Goal: Information Seeking & Learning: Learn about a topic

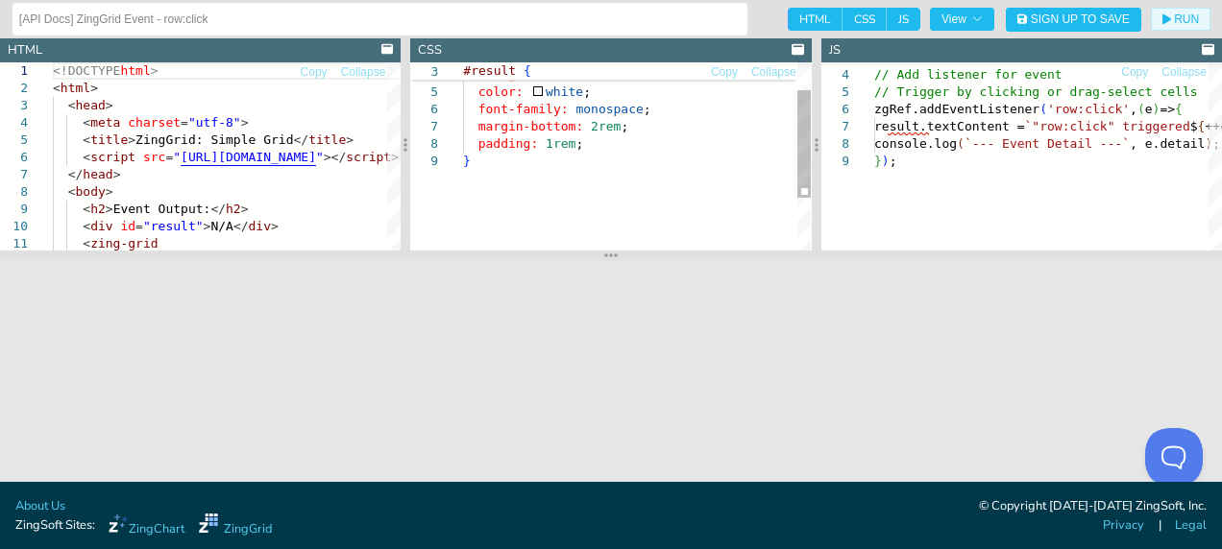
click at [1163, 19] on button "RUN" at bounding box center [1181, 19] width 60 height 23
click at [1164, 16] on icon "button" at bounding box center [1166, 19] width 9 height 11
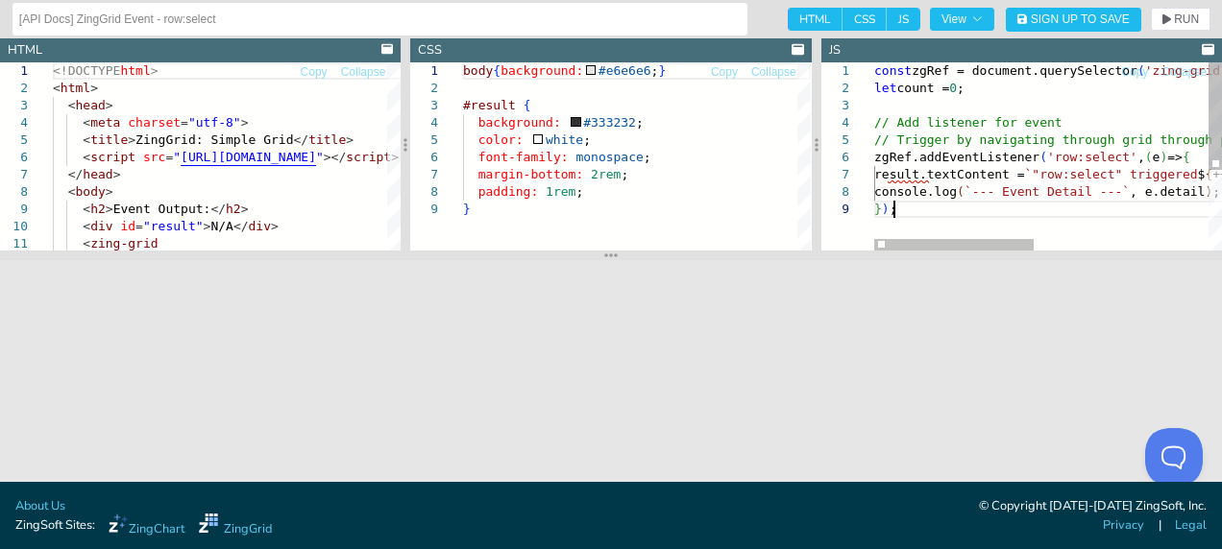
scroll to position [0, 19]
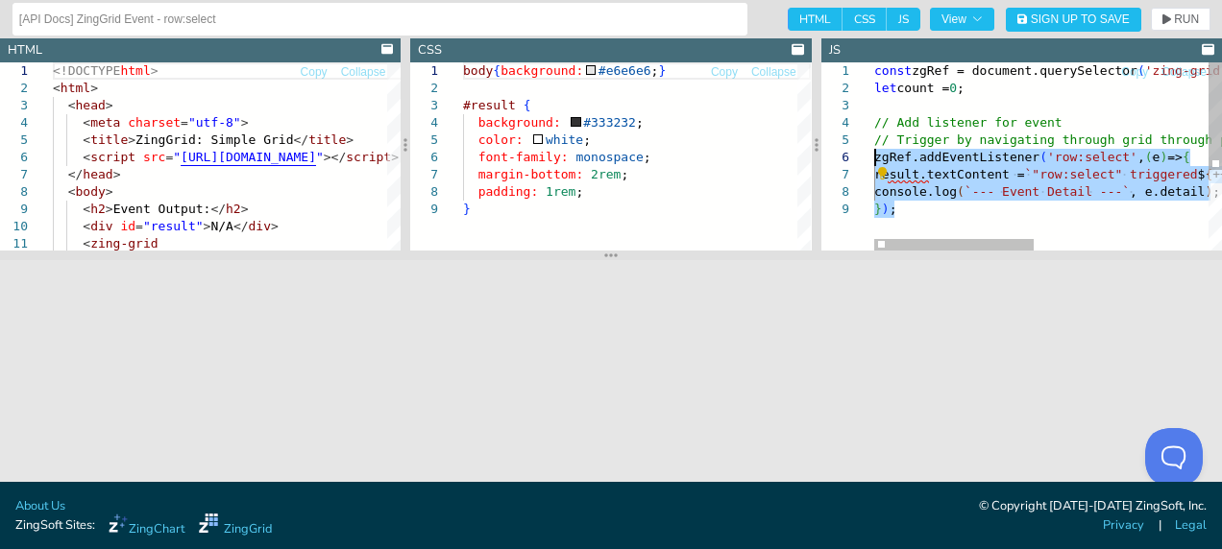
drag, startPoint x: 897, startPoint y: 209, endPoint x: 866, endPoint y: 159, distance: 58.6
click at [874, 159] on div "const zgRef = document.querySelector ( 'zing-grid' ) ; let count = 0 ; // Add l…" at bounding box center [1237, 225] width 727 height 327
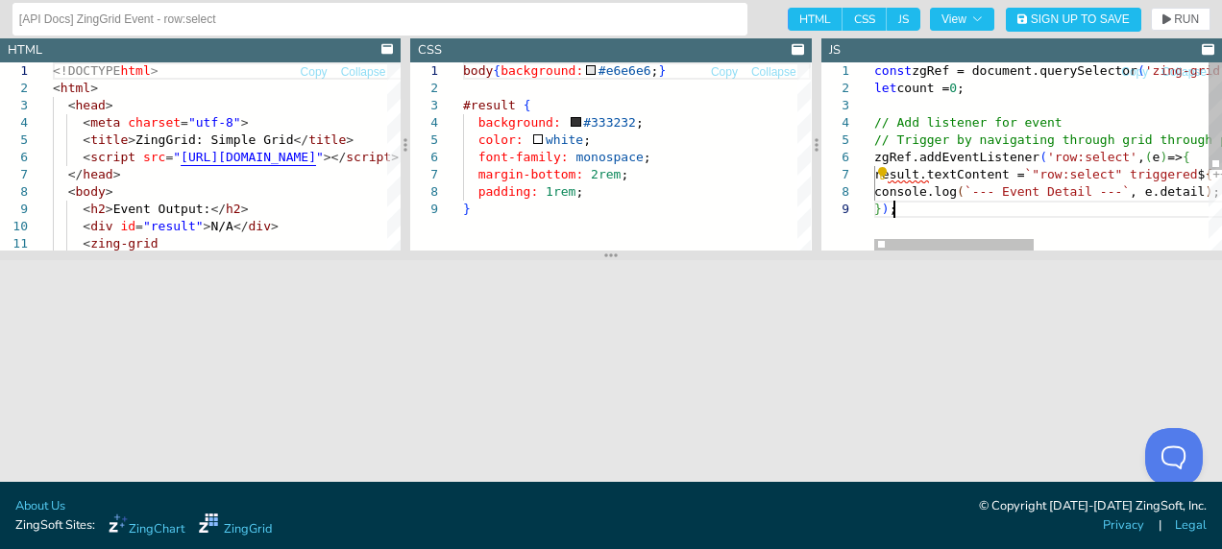
click at [918, 221] on div "const zgRef = document.querySelector ( 'zing-grid' ) ; let count = 0 ; // Add l…" at bounding box center [1237, 225] width 727 height 327
click at [914, 230] on div "const zgRef = document.querySelector ( 'zing-grid' ) ; let count = 0 ; // Add l…" at bounding box center [1237, 225] width 727 height 327
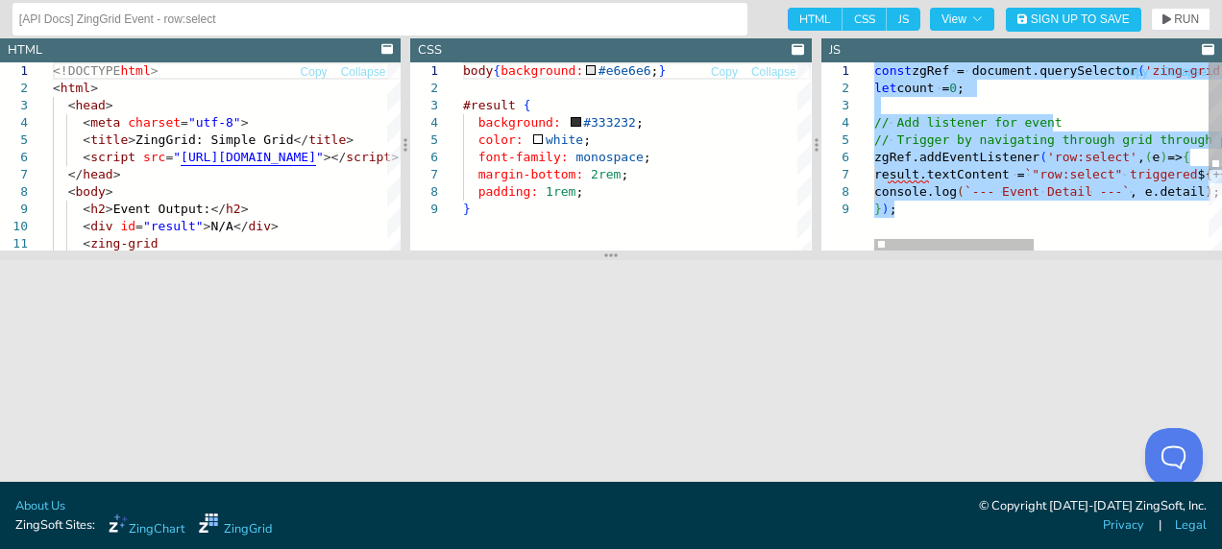
drag, startPoint x: 927, startPoint y: 217, endPoint x: 845, endPoint y: 60, distance: 177.4
click at [874, 62] on div "} ) ; zgRef.addEventListener ( 'row:select' , ( e ) => { result.textContent = `…" at bounding box center [1237, 225] width 727 height 327
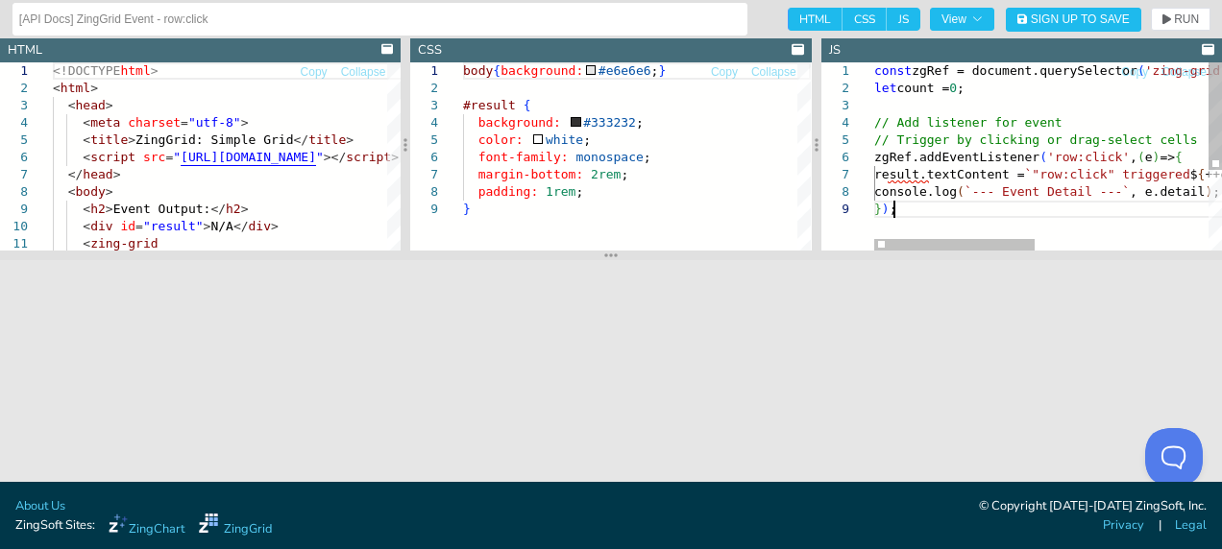
scroll to position [0, 19]
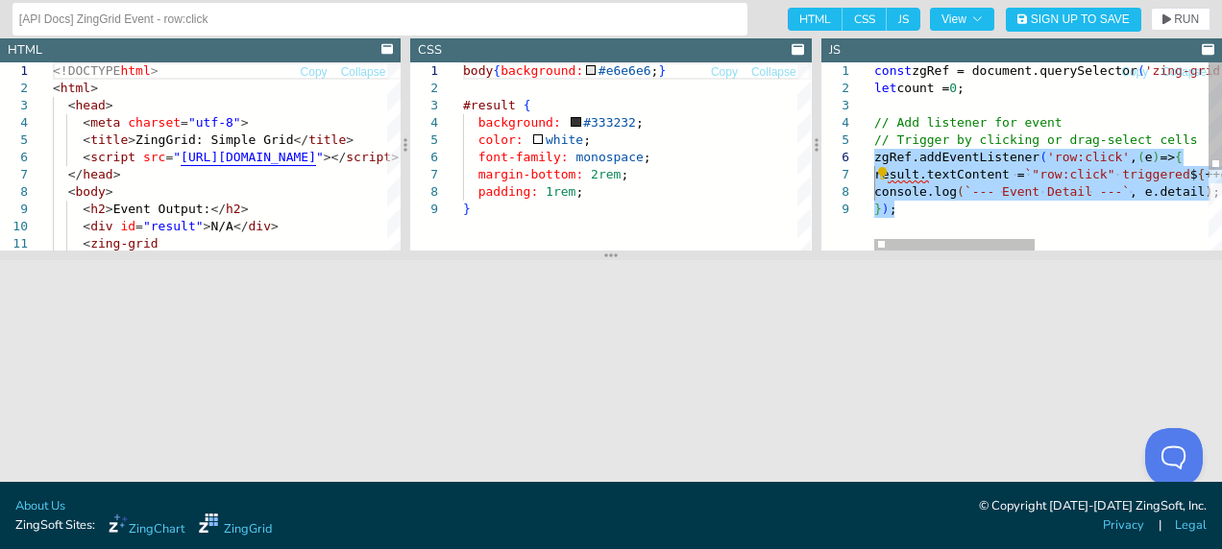
drag, startPoint x: 903, startPoint y: 211, endPoint x: 865, endPoint y: 160, distance: 63.2
click at [874, 160] on div "const zgRef = document.querySelector ( 'zing-grid' ) ; let count = 0 ; // Add l…" at bounding box center [1234, 225] width 720 height 327
click at [911, 214] on div "const zgRef = document.querySelector ( 'zing-grid' ) ; let count = 0 ; // Add l…" at bounding box center [1234, 225] width 720 height 327
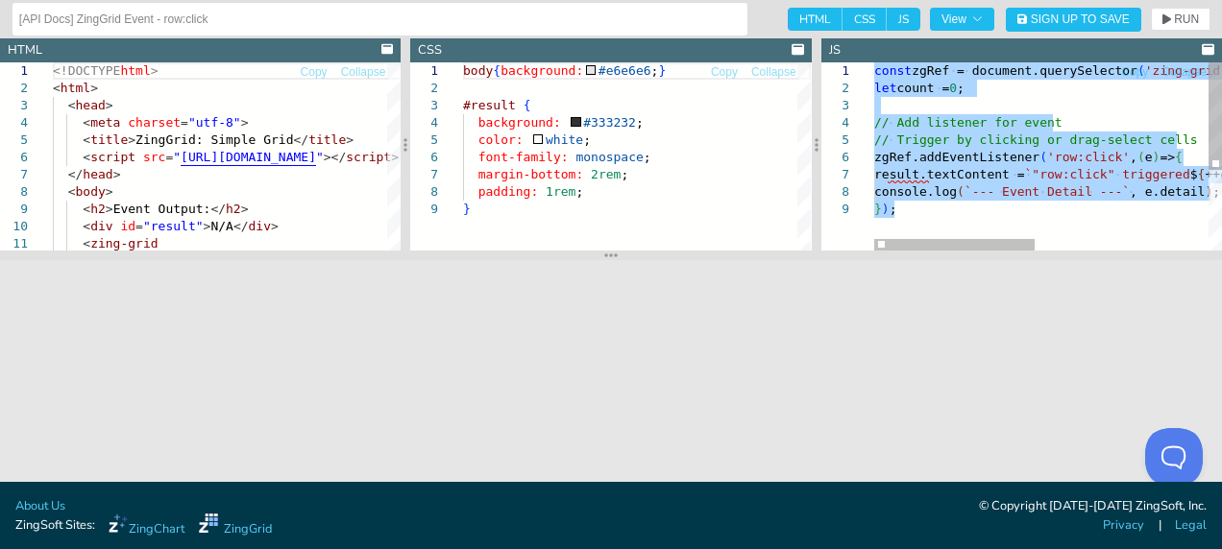
drag, startPoint x: 909, startPoint y: 212, endPoint x: 858, endPoint y: 72, distance: 149.2
click at [874, 72] on div "const zgRef = document.querySelector ( 'zing-grid' ) ; let count = 0 ; // Add l…" at bounding box center [1234, 225] width 720 height 327
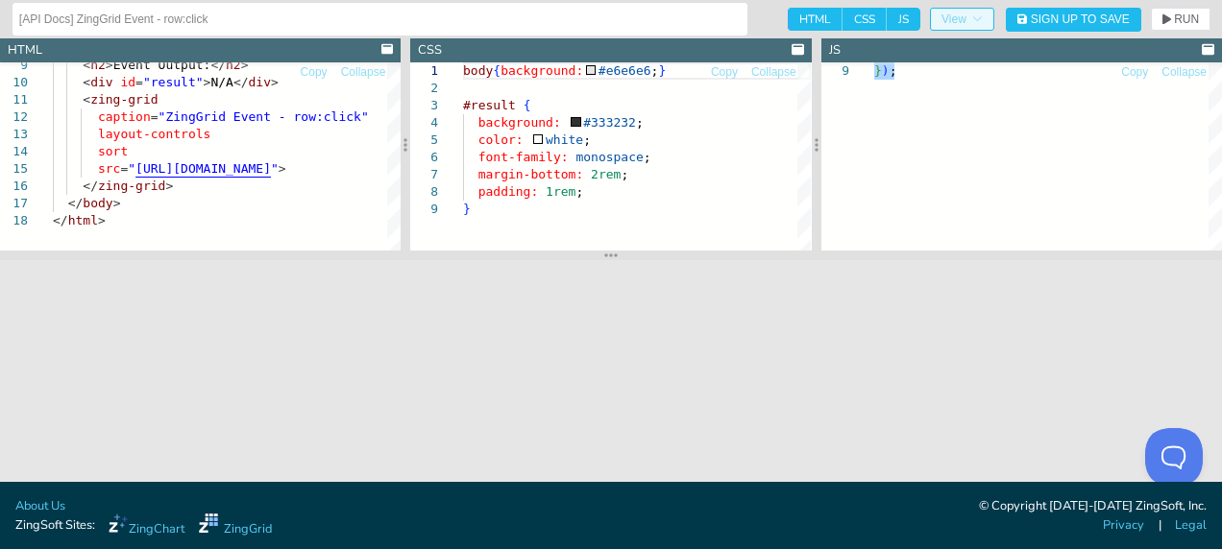
click at [974, 17] on icon "button" at bounding box center [977, 19] width 12 height 12
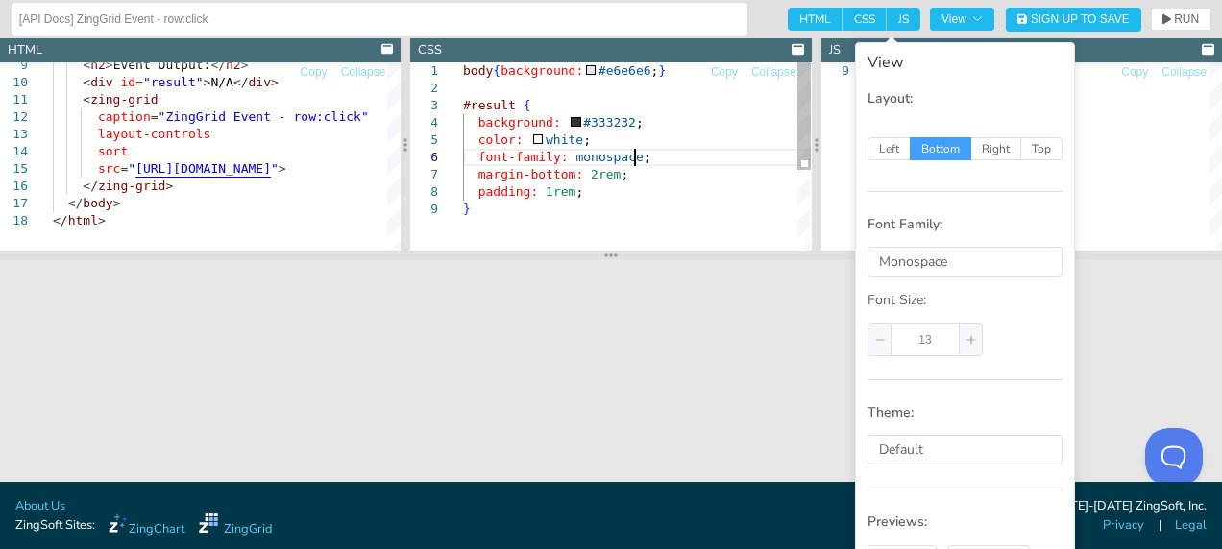
click at [743, 158] on div "body { background: #e6e6e6 ; } #result { background: #333232 ; color: white ; f…" at bounding box center [637, 225] width 348 height 327
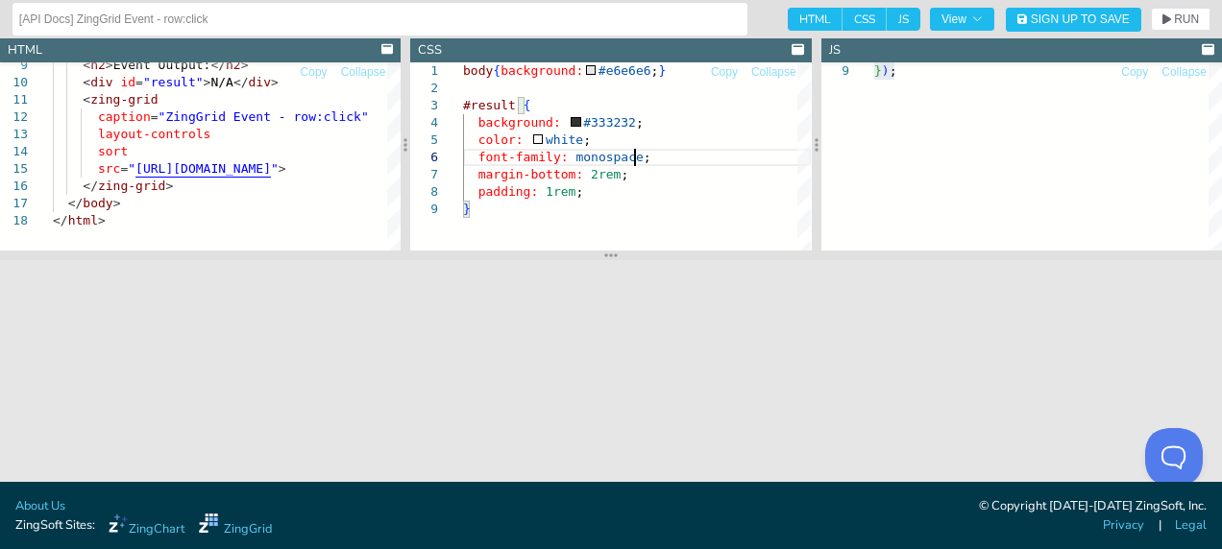
click at [900, 12] on span "JS" at bounding box center [903, 19] width 34 height 23
click at [899, 12] on input "JS" at bounding box center [892, 14] width 12 height 12
checkbox input "false"
